Goal: Check status: Check status

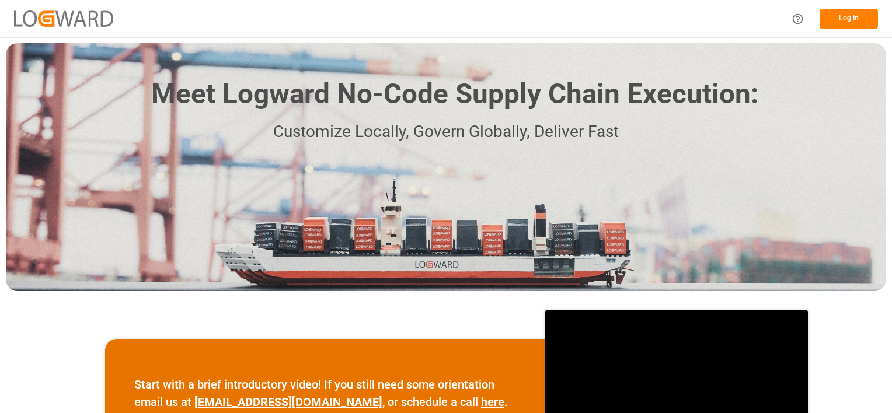
click at [854, 17] on button "Log In" at bounding box center [849, 19] width 58 height 20
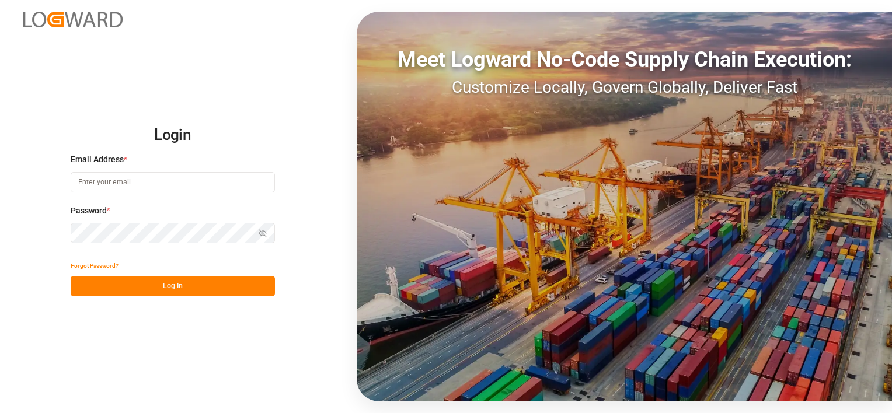
type input "[PERSON_NAME][EMAIL_ADDRESS][DOMAIN_NAME]"
click at [178, 283] on button "Log In" at bounding box center [173, 286] width 204 height 20
click at [176, 287] on button "Log In" at bounding box center [173, 286] width 204 height 20
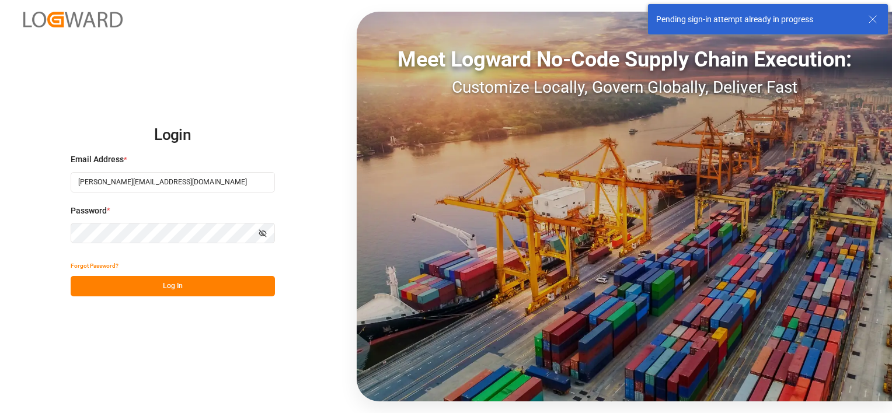
click at [168, 287] on button "Log In" at bounding box center [173, 286] width 204 height 20
click at [178, 284] on button "Log In" at bounding box center [173, 286] width 204 height 20
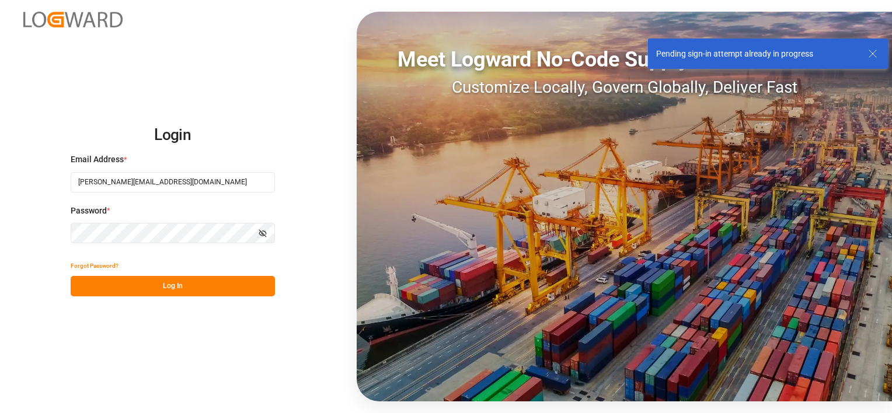
click at [204, 320] on div "Login Email Address * denice.pretorius@leschaco.com Password * Show password Fo…" at bounding box center [446, 206] width 892 height 413
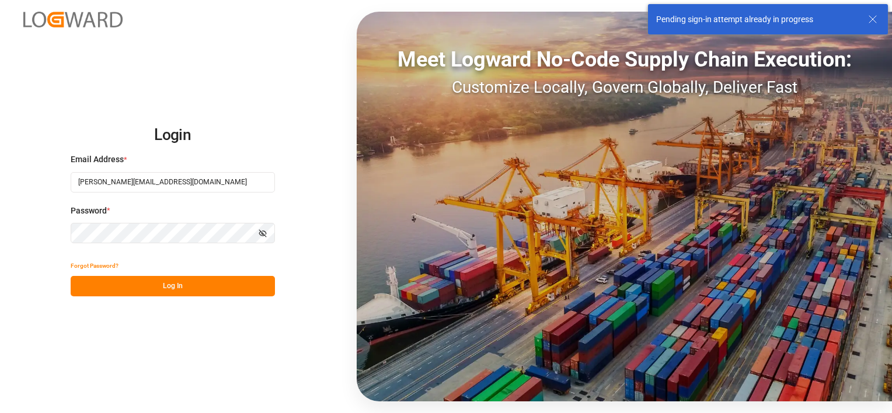
click at [175, 286] on button "Log In" at bounding box center [173, 286] width 204 height 20
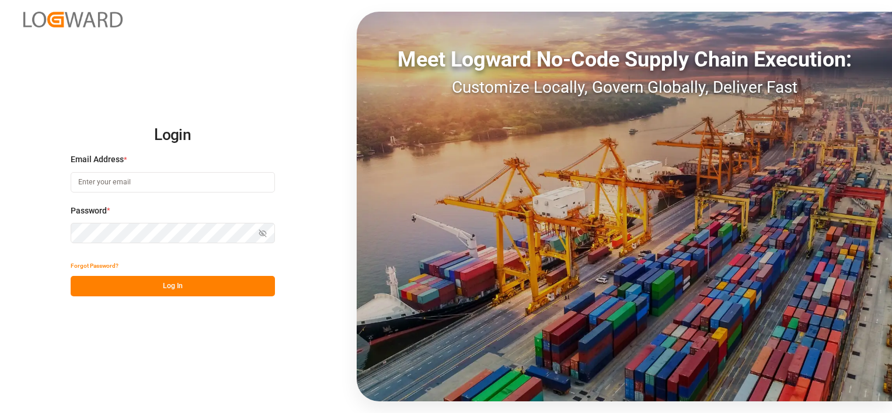
type input "[PERSON_NAME][EMAIL_ADDRESS][DOMAIN_NAME]"
click at [175, 286] on button "Log In" at bounding box center [173, 286] width 204 height 20
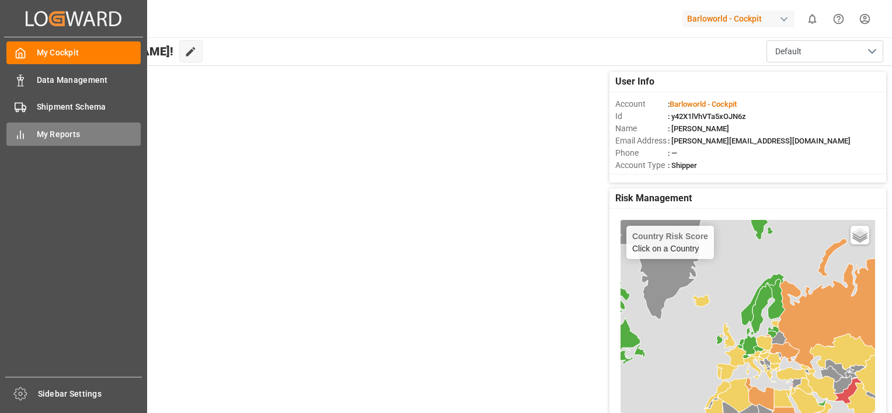
click at [48, 135] on span "My Reports" at bounding box center [89, 134] width 105 height 12
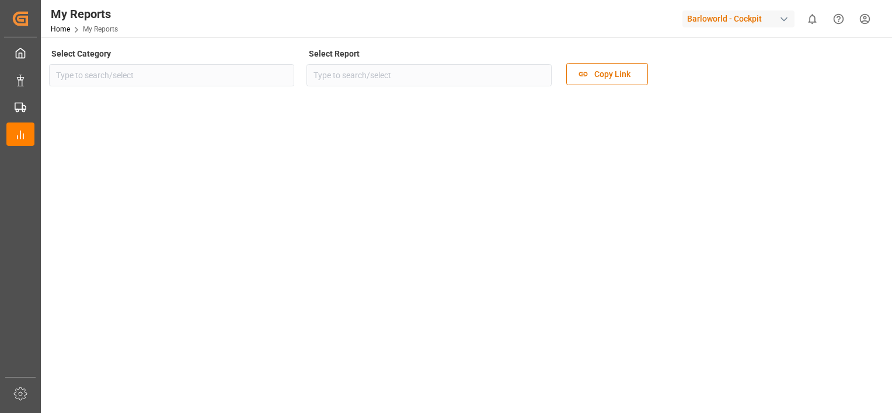
type input "Transport"
type input "Barloworld Business Overview Dashboard Air"
click at [541, 69] on icon "open menu" at bounding box center [540, 75] width 14 height 14
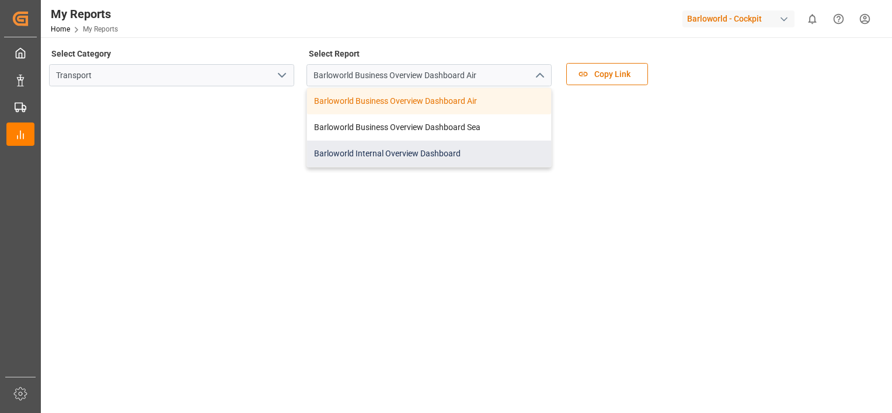
click at [391, 156] on div "Barloworld Internal Overview Dashboard" at bounding box center [429, 154] width 244 height 26
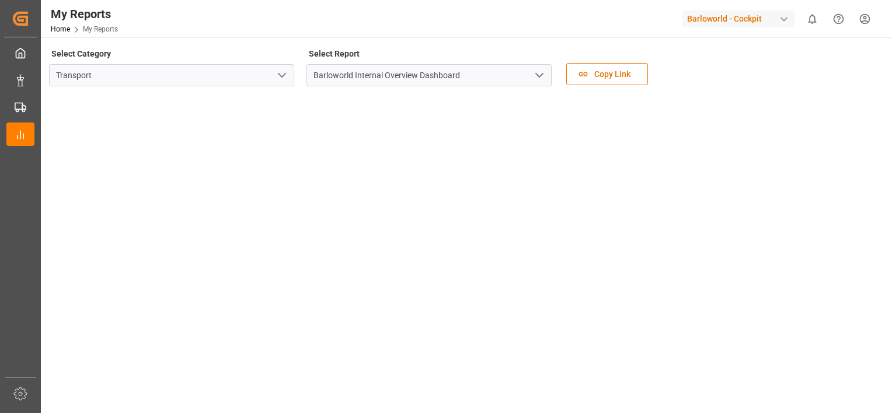
click at [541, 72] on icon "open menu" at bounding box center [540, 75] width 14 height 14
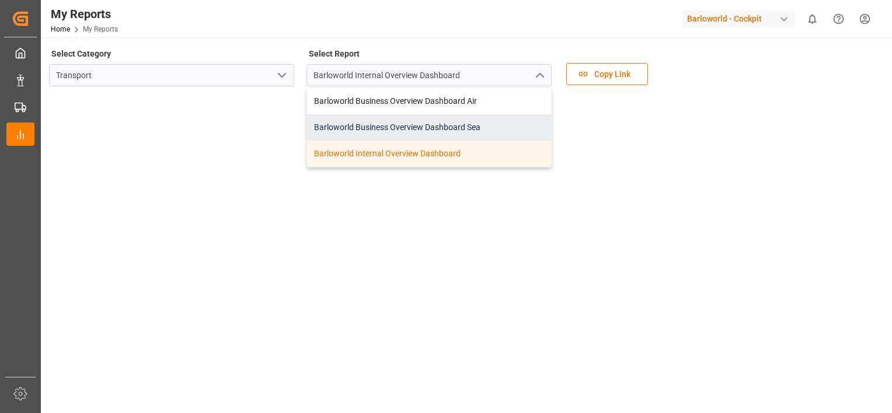
click at [440, 123] on div "Barloworld Business Overview Dashboard Sea" at bounding box center [429, 127] width 244 height 26
